Goal: Use online tool/utility: Utilize a website feature to perform a specific function

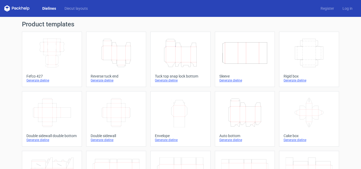
click at [183, 62] on icon "Height Depth Width" at bounding box center [180, 53] width 47 height 30
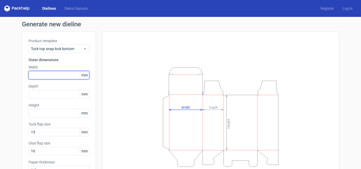
click at [46, 72] on input "text" at bounding box center [59, 75] width 61 height 8
type input "285"
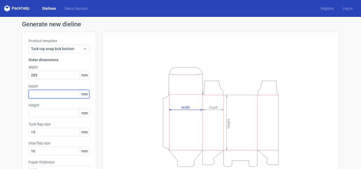
click at [34, 94] on input "text" at bounding box center [59, 94] width 61 height 8
drag, startPoint x: 47, startPoint y: 95, endPoint x: 0, endPoint y: 95, distance: 46.8
click at [0, 95] on div "Generate new dieline Product template Tuck top snap lock bottom Outer dimension…" at bounding box center [180, 112] width 361 height 190
type input "52"
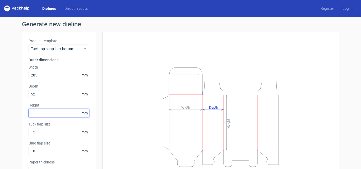
click at [56, 113] on input "text" at bounding box center [59, 113] width 61 height 8
type input "315"
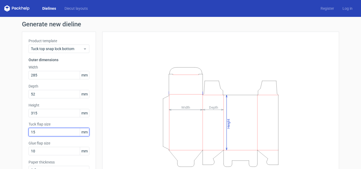
click at [44, 134] on input "15" at bounding box center [59, 132] width 61 height 8
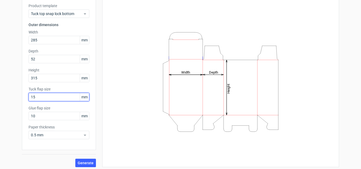
scroll to position [38, 0]
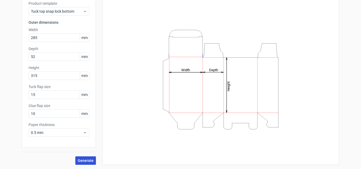
click at [87, 161] on span "Generate" at bounding box center [86, 161] width 16 height 4
